Goal: Find specific page/section: Find specific page/section

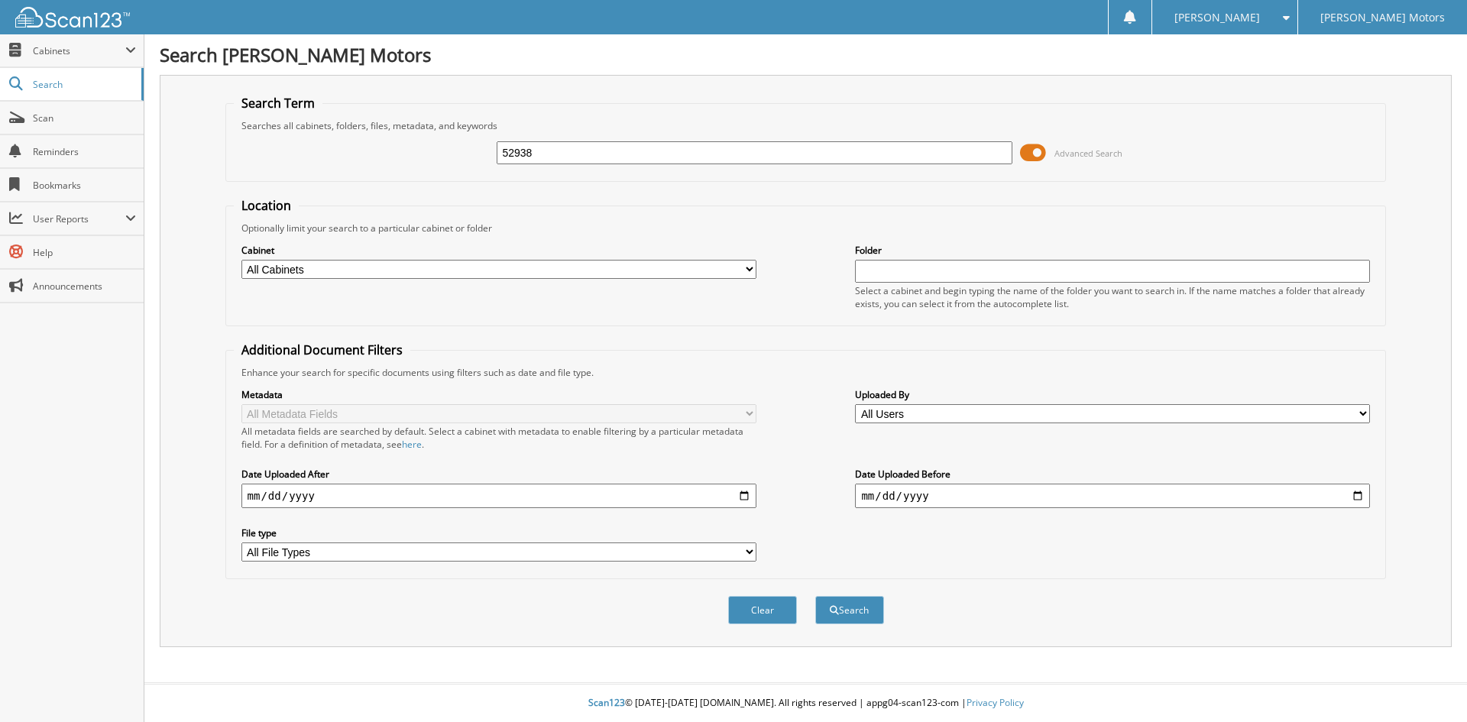
type input "52938"
click at [816, 596] on button "Search" at bounding box center [850, 610] width 69 height 28
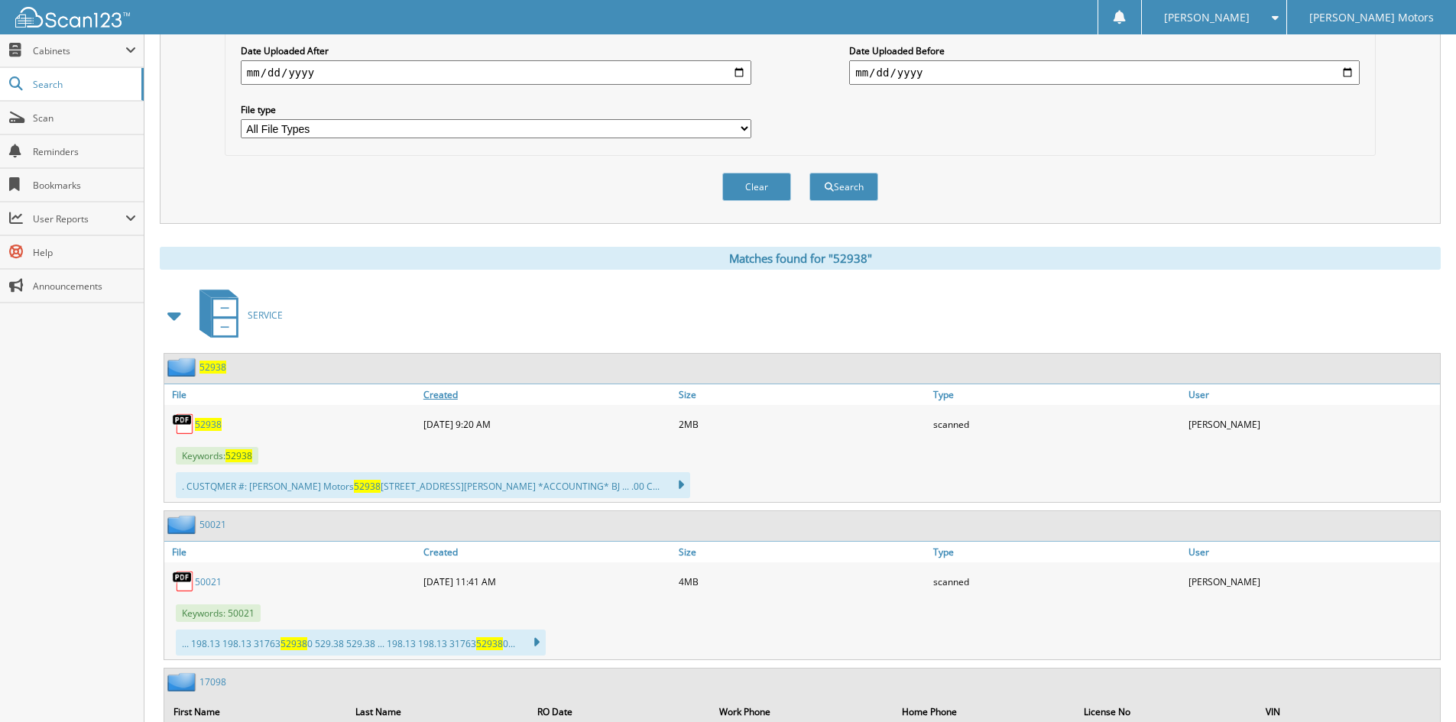
scroll to position [459, 0]
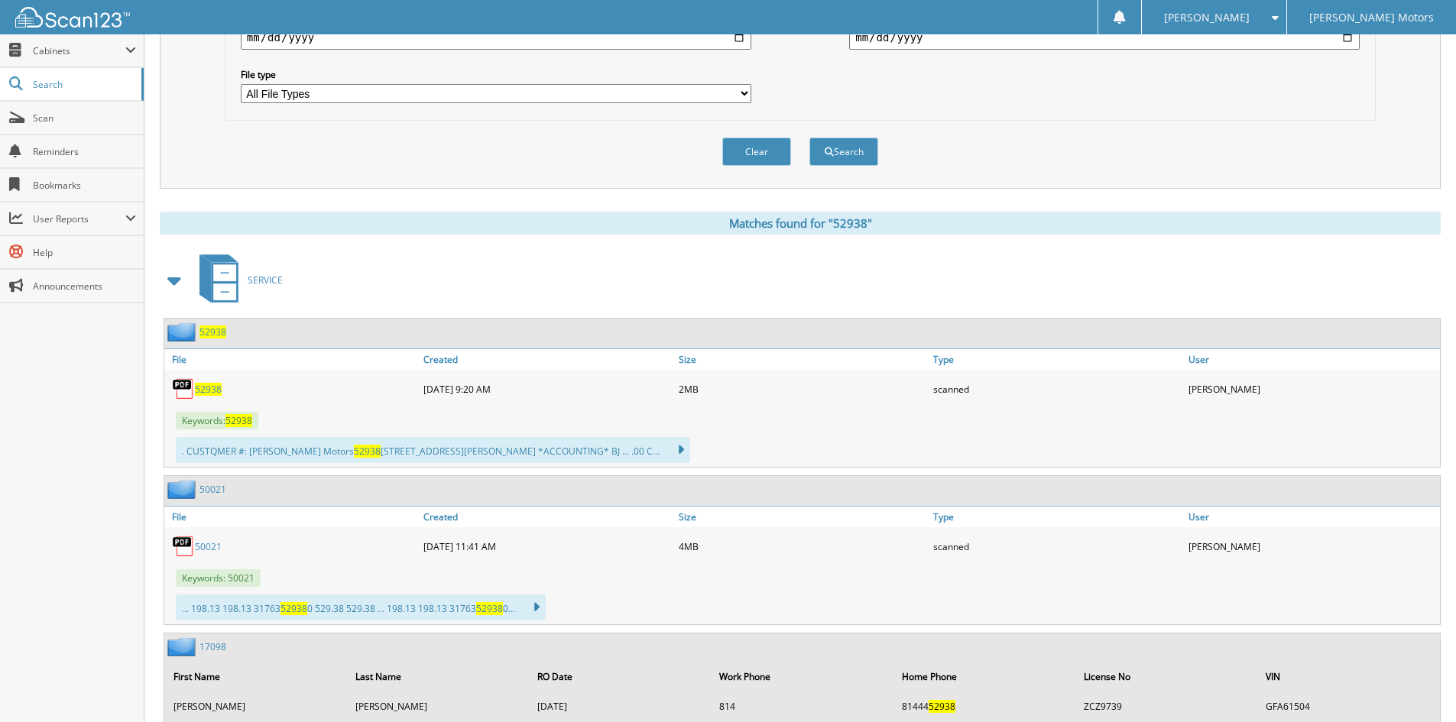
click at [209, 388] on span "52938" at bounding box center [208, 389] width 27 height 13
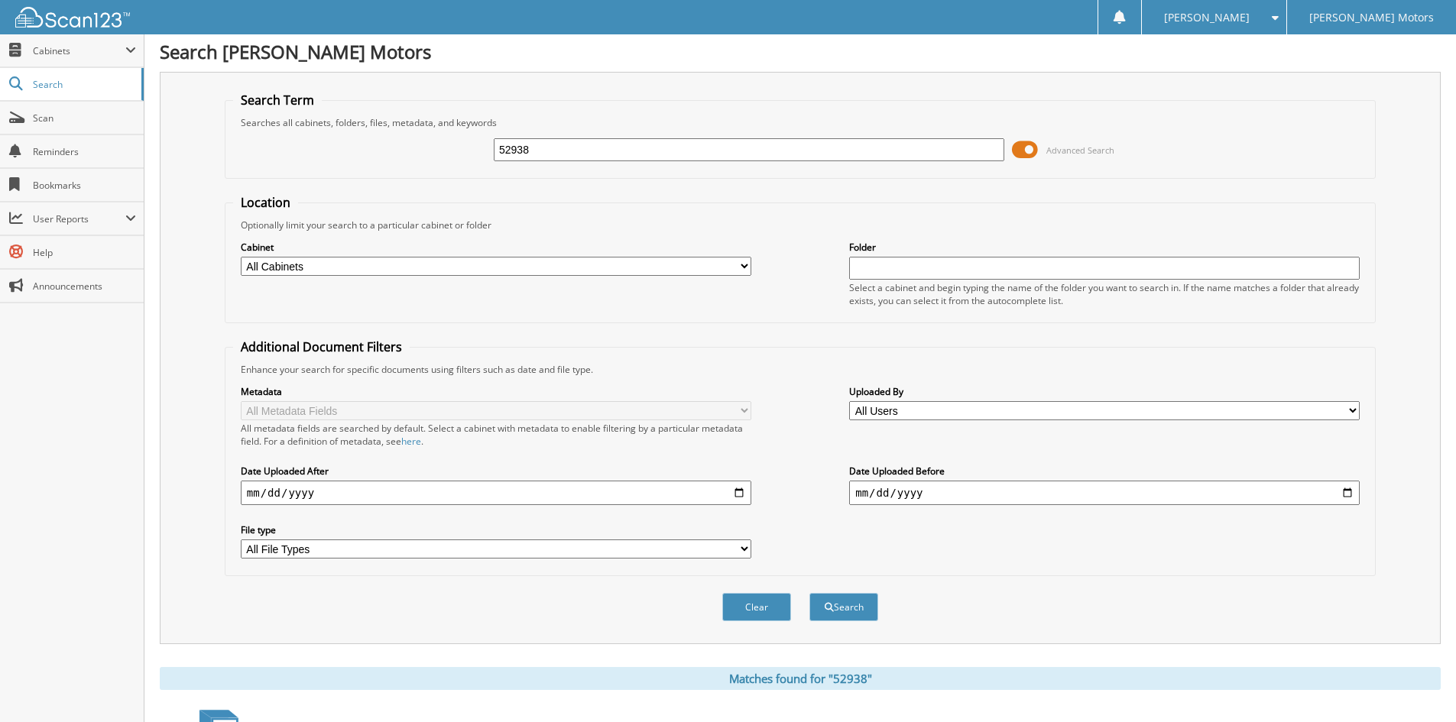
scroll to position [0, 0]
